Goal: Task Accomplishment & Management: Complete application form

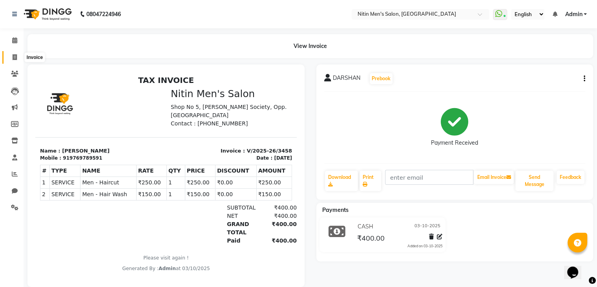
click at [14, 56] on icon at bounding box center [15, 57] width 4 height 6
select select "7981"
select select "service"
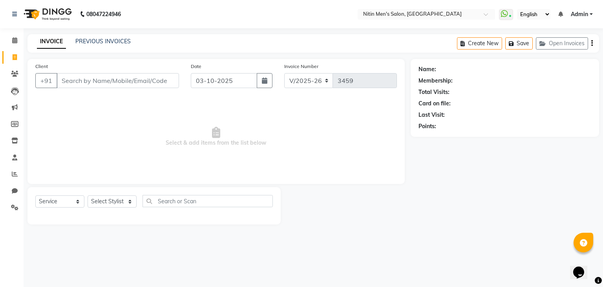
click at [72, 87] on input "Client" at bounding box center [118, 80] width 123 height 15
click at [112, 83] on input "Client" at bounding box center [118, 80] width 123 height 15
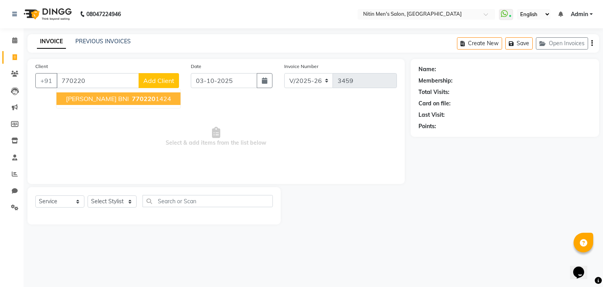
click at [126, 97] on span "[PERSON_NAME] BNI" at bounding box center [97, 99] width 63 height 8
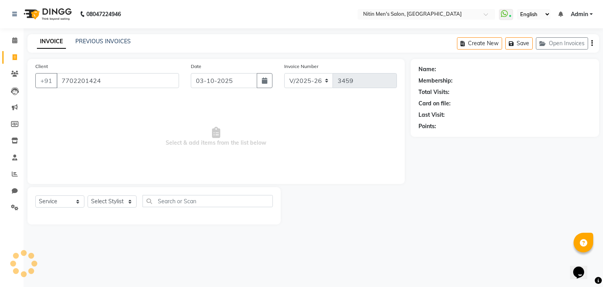
type input "7702201424"
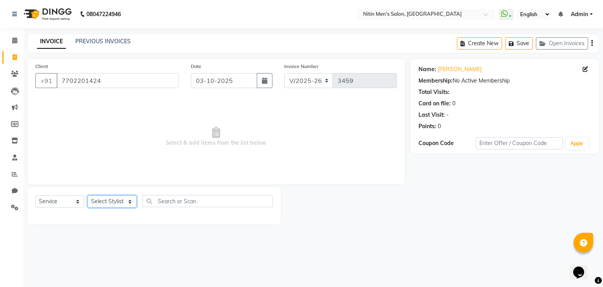
click at [126, 200] on select "Select Stylist [PERSON_NAME] DEEPA [PERSON_NAME] MEENAKSHI NITIN SIR [PERSON_NA…" at bounding box center [112, 201] width 49 height 12
select select "87617"
click at [88, 196] on select "Select Stylist [PERSON_NAME] DEEPA [PERSON_NAME] MEENAKSHI NITIN SIR [PERSON_NA…" at bounding box center [112, 201] width 49 height 12
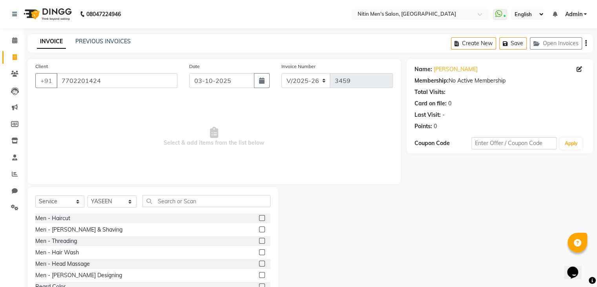
click at [259, 252] on label at bounding box center [262, 252] width 6 height 6
click at [259, 252] on input "checkbox" at bounding box center [261, 252] width 5 height 5
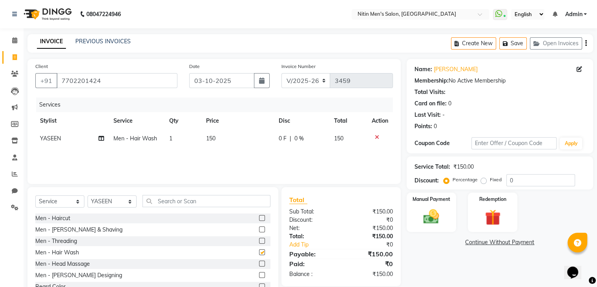
checkbox input "false"
click at [259, 229] on label at bounding box center [262, 229] width 6 height 6
click at [259, 229] on input "checkbox" at bounding box center [261, 229] width 5 height 5
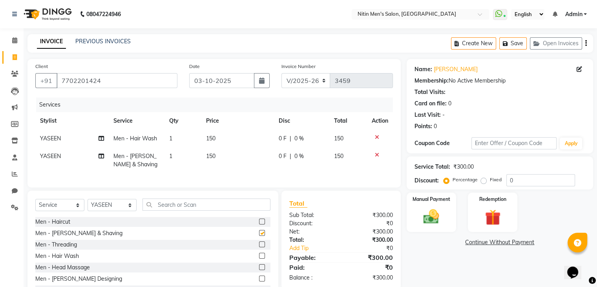
checkbox input "false"
click at [259, 270] on label at bounding box center [262, 267] width 6 height 6
click at [259, 270] on input "checkbox" at bounding box center [261, 267] width 5 height 5
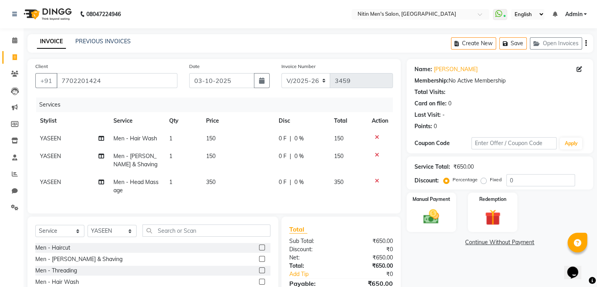
checkbox input "false"
click at [411, 214] on div "Manual Payment" at bounding box center [431, 212] width 51 height 40
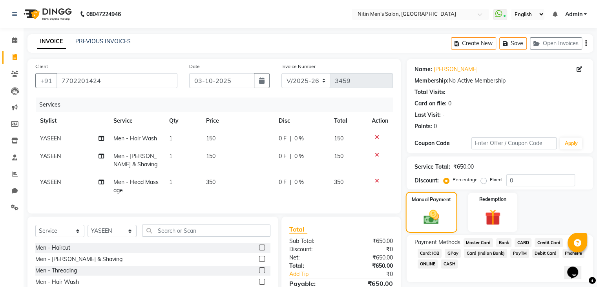
scroll to position [64, 0]
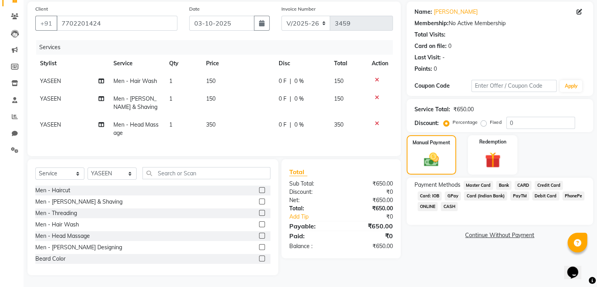
click at [452, 191] on span "GPay" at bounding box center [453, 195] width 16 height 9
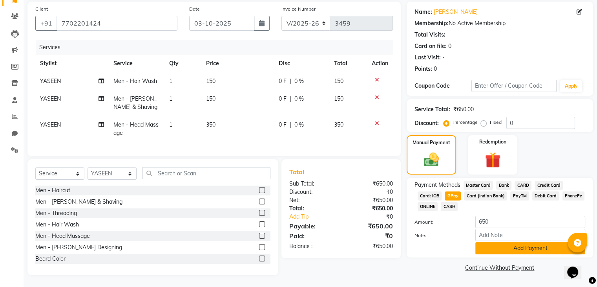
click at [482, 242] on button "Add Payment" at bounding box center [531, 248] width 110 height 12
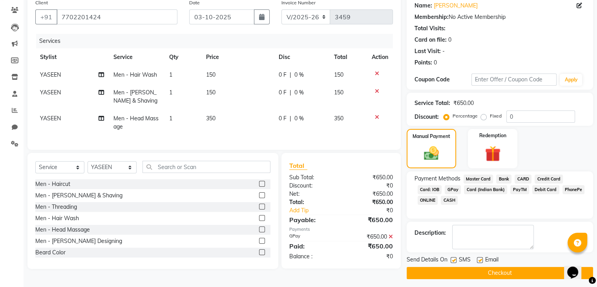
scroll to position [67, 0]
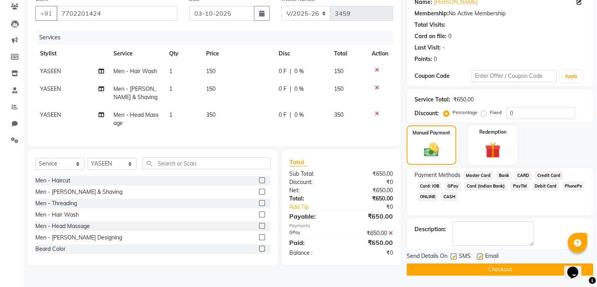
click at [482, 267] on button "Checkout" at bounding box center [500, 269] width 187 height 12
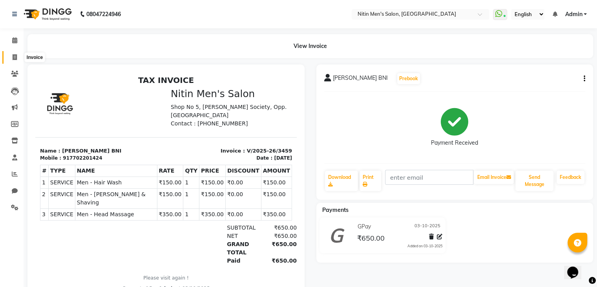
click at [14, 59] on icon at bounding box center [15, 57] width 4 height 6
select select "7981"
select select "service"
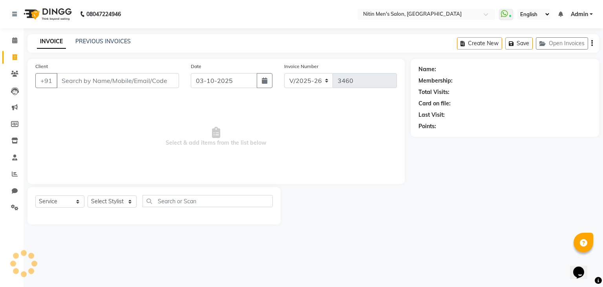
click at [107, 91] on div "Client +91" at bounding box center [107, 78] width 156 height 32
click at [102, 88] on input "Client" at bounding box center [118, 80] width 123 height 15
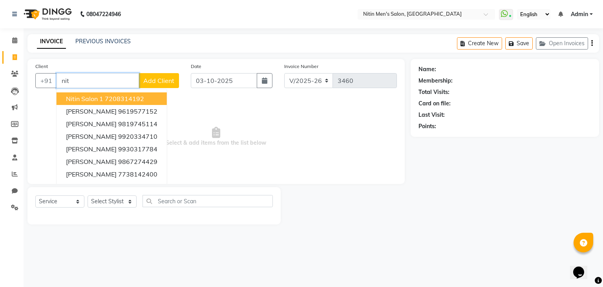
click at [97, 96] on span "Nitin Salon 1" at bounding box center [84, 99] width 37 height 8
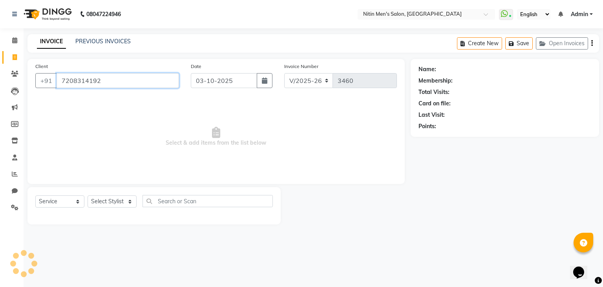
type input "7208314192"
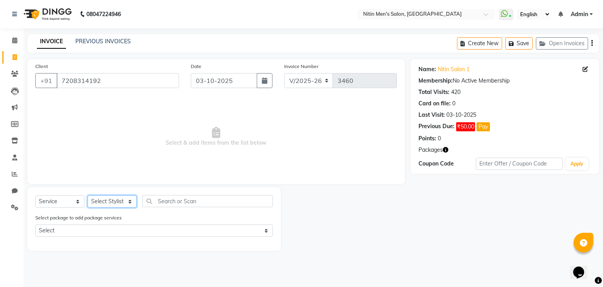
click at [112, 203] on select "Select Stylist [PERSON_NAME] DEEPA [PERSON_NAME] MEENAKSHI NITIN SIR [PERSON_NA…" at bounding box center [112, 201] width 49 height 12
select select "75699"
click at [88, 196] on select "Select Stylist [PERSON_NAME] DEEPA [PERSON_NAME] MEENAKSHI NITIN SIR [PERSON_NA…" at bounding box center [112, 201] width 49 height 12
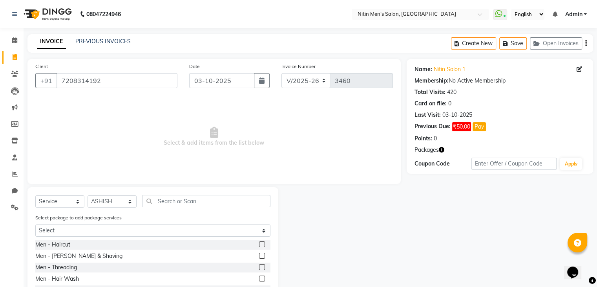
click at [259, 246] on label at bounding box center [262, 244] width 6 height 6
click at [259, 246] on input "checkbox" at bounding box center [261, 244] width 5 height 5
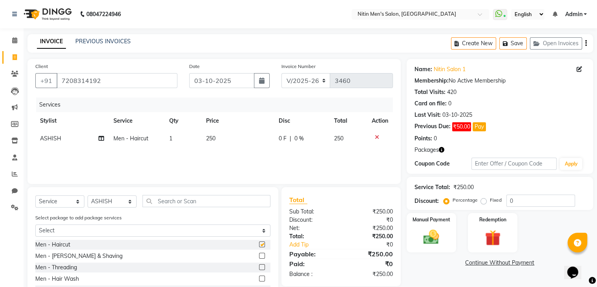
checkbox input "false"
click at [442, 242] on img at bounding box center [431, 237] width 26 height 19
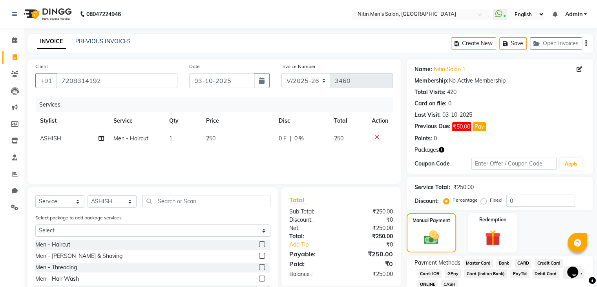
click at [450, 282] on span "CASH" at bounding box center [449, 284] width 17 height 9
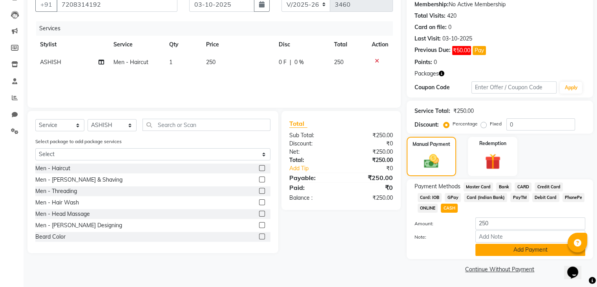
click at [495, 248] on button "Add Payment" at bounding box center [531, 250] width 110 height 12
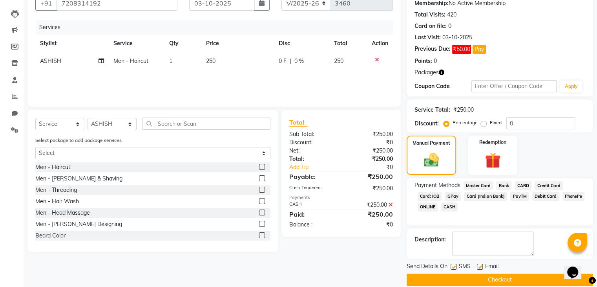
click at [451, 268] on label at bounding box center [454, 267] width 6 height 6
click at [451, 268] on input "checkbox" at bounding box center [453, 266] width 5 height 5
checkbox input "false"
click at [479, 266] on label at bounding box center [480, 267] width 6 height 6
click at [479, 266] on input "checkbox" at bounding box center [479, 266] width 5 height 5
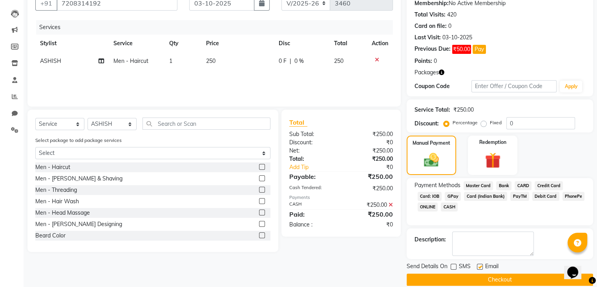
checkbox input "false"
click at [480, 283] on button "Checkout" at bounding box center [500, 279] width 187 height 12
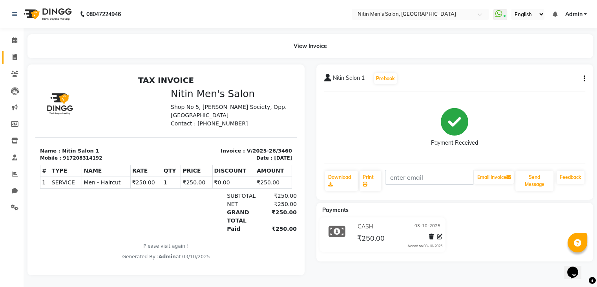
click at [16, 62] on link "Invoice" at bounding box center [11, 57] width 19 height 13
select select "service"
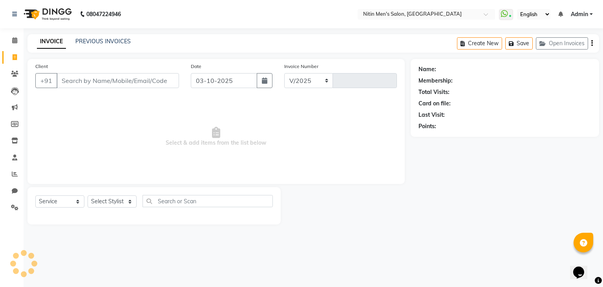
select select "7981"
type input "3461"
click at [97, 42] on link "PREVIOUS INVOICES" at bounding box center [102, 41] width 55 height 7
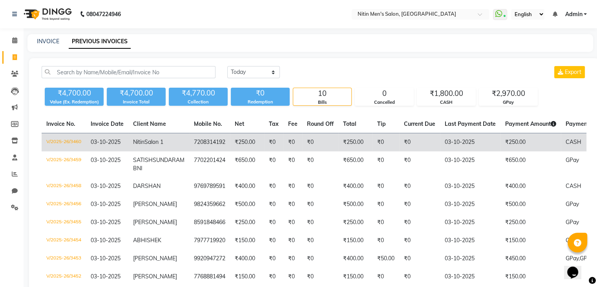
click at [230, 152] on td "₹250.00" at bounding box center [247, 142] width 34 height 18
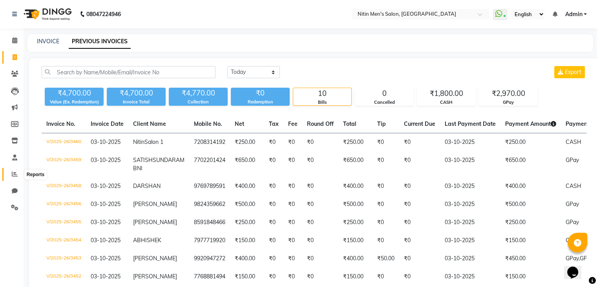
click at [9, 170] on span at bounding box center [15, 174] width 14 height 9
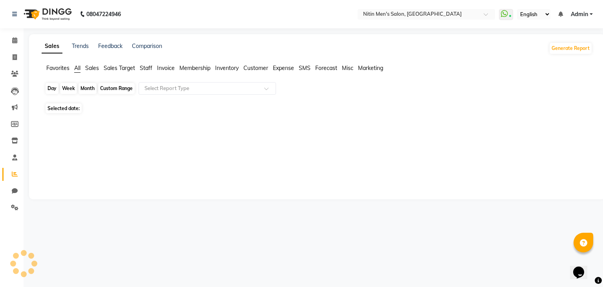
click at [49, 89] on div "Day" at bounding box center [52, 88] width 13 height 11
select select "10"
select select "2025"
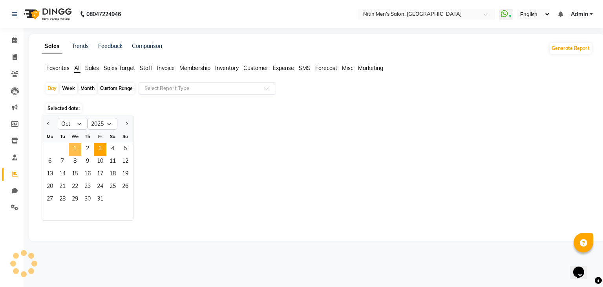
click at [75, 149] on span "1" at bounding box center [75, 149] width 13 height 13
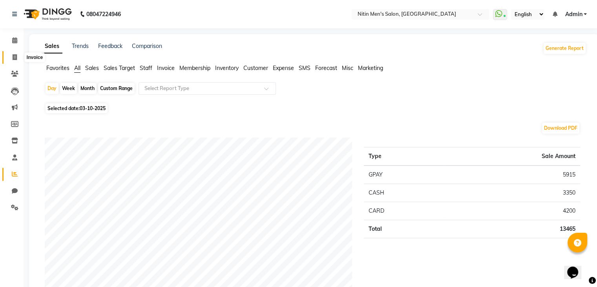
click at [16, 58] on icon at bounding box center [15, 57] width 4 height 6
select select "7981"
select select "service"
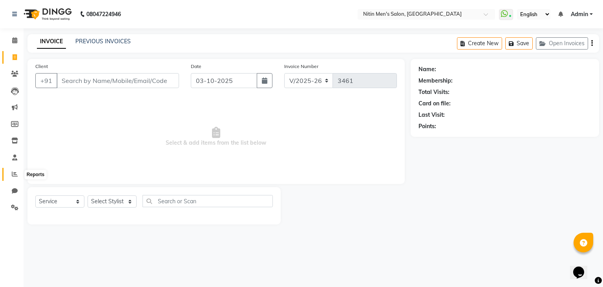
click at [14, 172] on icon at bounding box center [15, 174] width 6 height 6
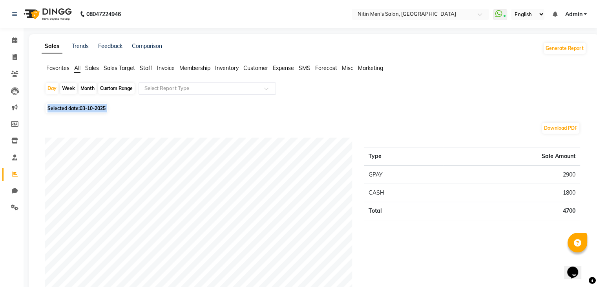
drag, startPoint x: 292, startPoint y: 122, endPoint x: 241, endPoint y: 85, distance: 62.7
click at [269, 123] on div "Download PDF" at bounding box center [313, 128] width 536 height 13
click at [14, 55] on icon at bounding box center [15, 57] width 4 height 6
select select "service"
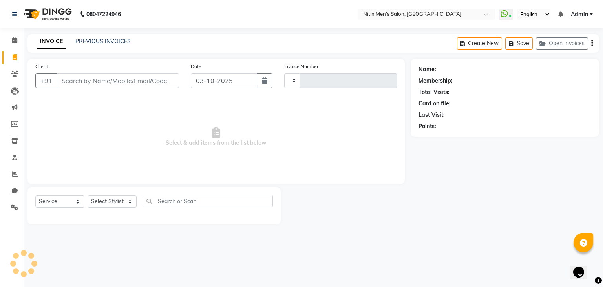
type input "3461"
select select "7981"
click at [578, 15] on span "Admin" at bounding box center [579, 14] width 17 height 8
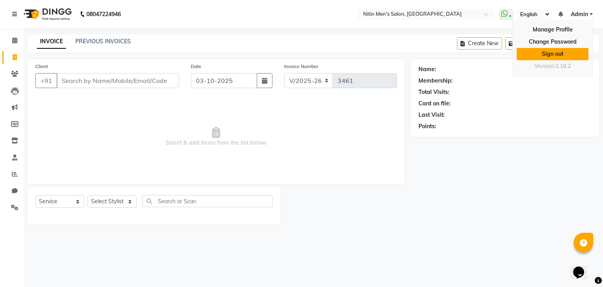
click at [557, 54] on link "Sign out" at bounding box center [553, 54] width 72 height 12
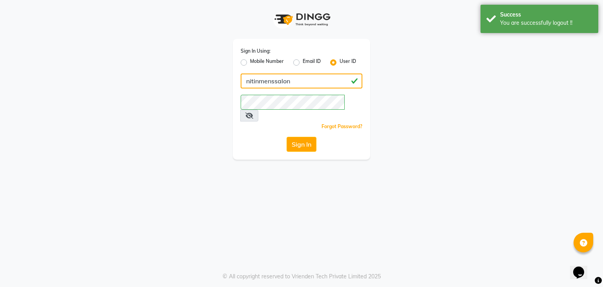
click at [283, 84] on input "nitinmenssalon" at bounding box center [302, 80] width 122 height 15
type input "nitinsunisexsalon"
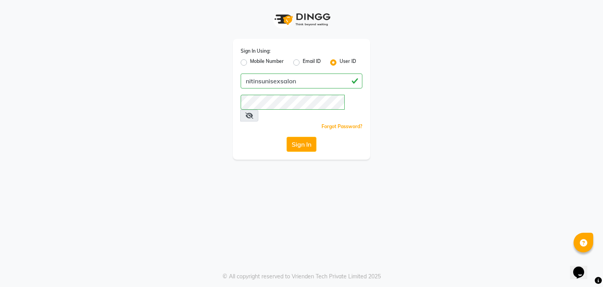
click at [233, 176] on div "Sign In Using: Mobile Number Email ID User ID nitinsunisexsalon Remember me For…" at bounding box center [301, 143] width 603 height 287
click at [308, 137] on button "Sign In" at bounding box center [302, 144] width 30 height 15
click at [278, 194] on div "Sign In Using: Mobile Number Email ID User ID nitinsunisexsalon Remember me For…" at bounding box center [301, 143] width 603 height 287
click at [310, 137] on button "Sign In" at bounding box center [302, 144] width 30 height 15
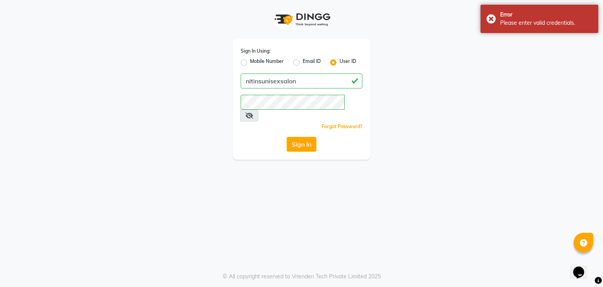
click at [258, 110] on span at bounding box center [249, 116] width 18 height 12
click at [253, 112] on icon at bounding box center [250, 115] width 8 height 6
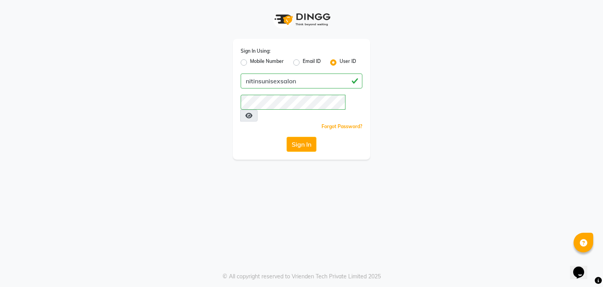
click at [310, 196] on div "Sign In Using: Mobile Number Email ID User ID nitinsunisexsalon Remember me For…" at bounding box center [301, 143] width 603 height 287
click at [294, 137] on button "Sign In" at bounding box center [302, 144] width 30 height 15
